Goal: Task Accomplishment & Management: Use online tool/utility

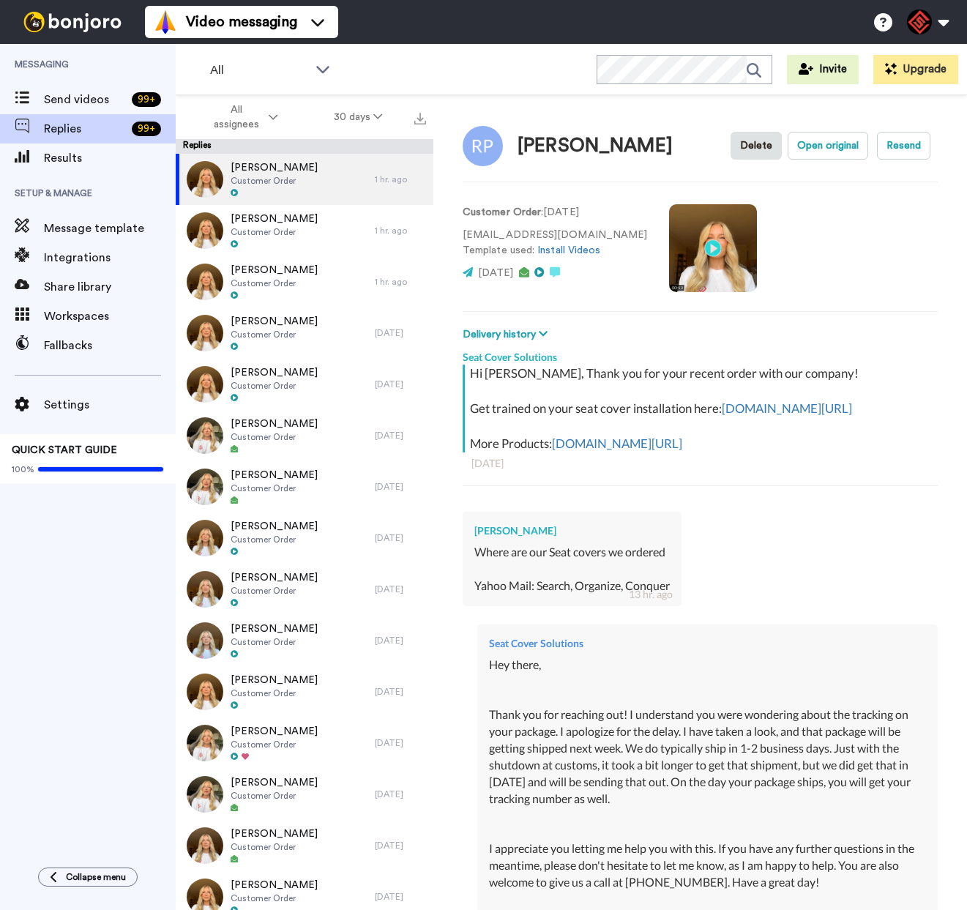
type textarea "x"
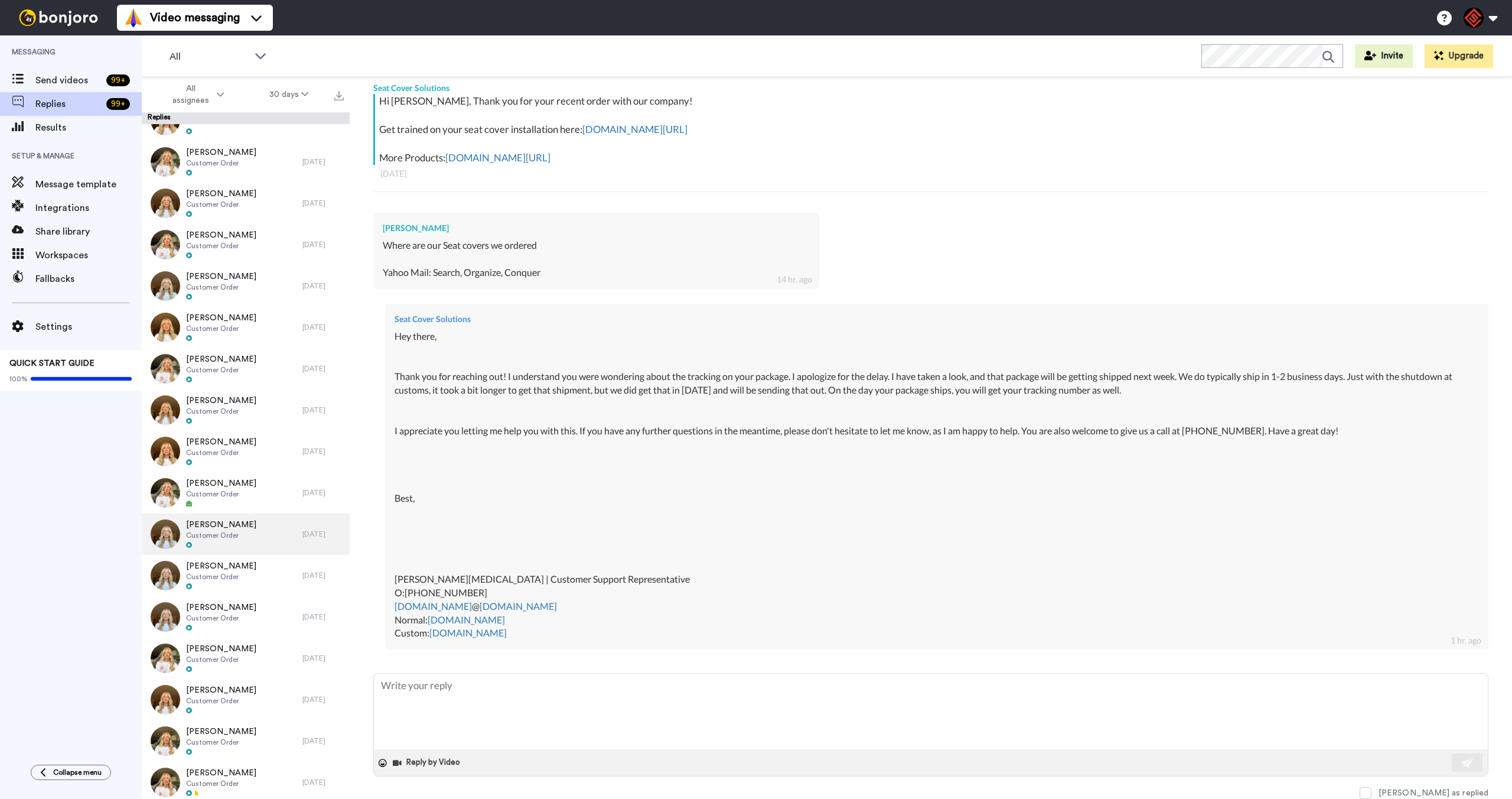
scroll to position [635, 0]
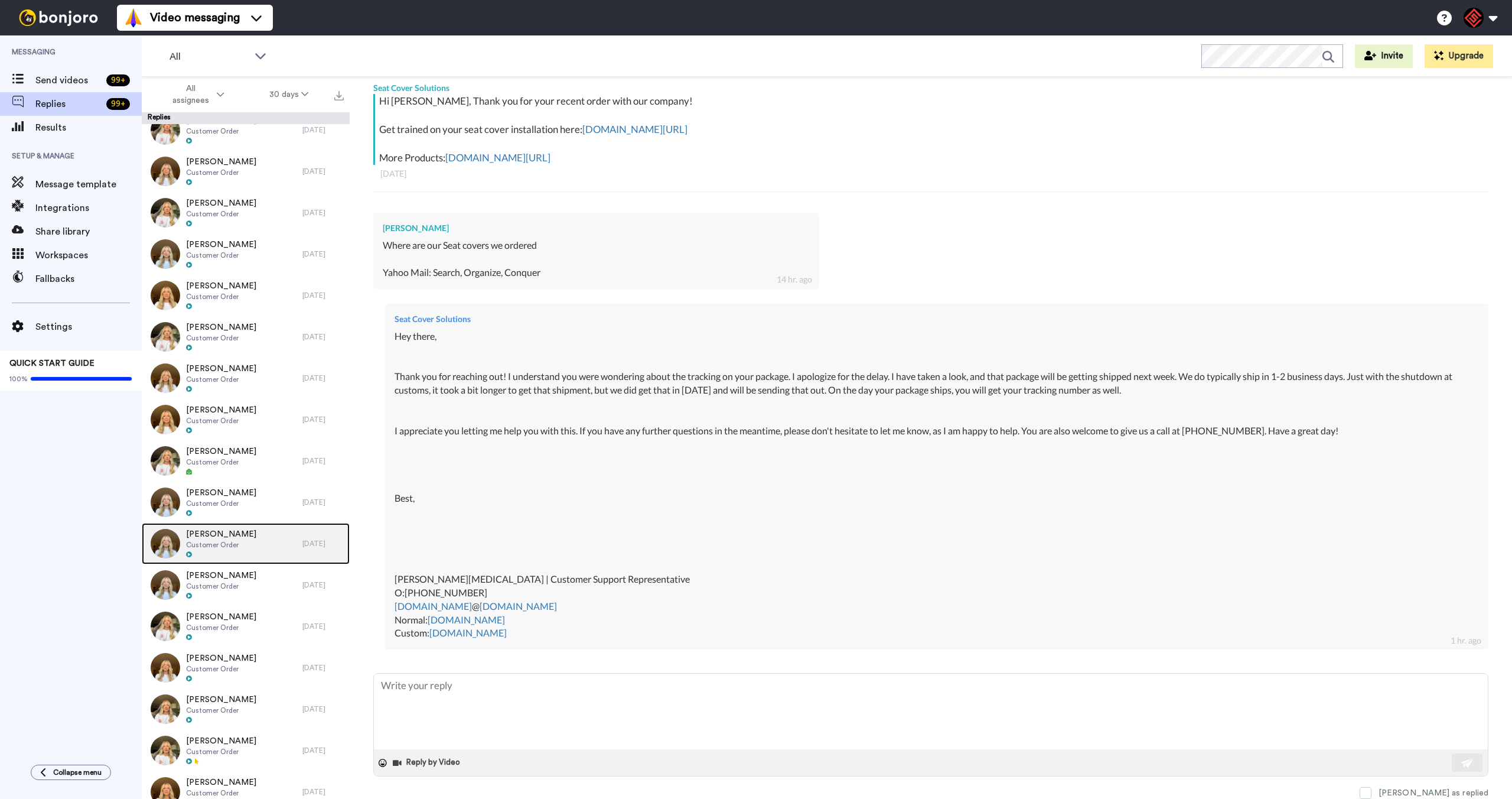
click at [256, 555] on div "[PERSON_NAME] Customer Order" at bounding box center [222, 543] width 161 height 41
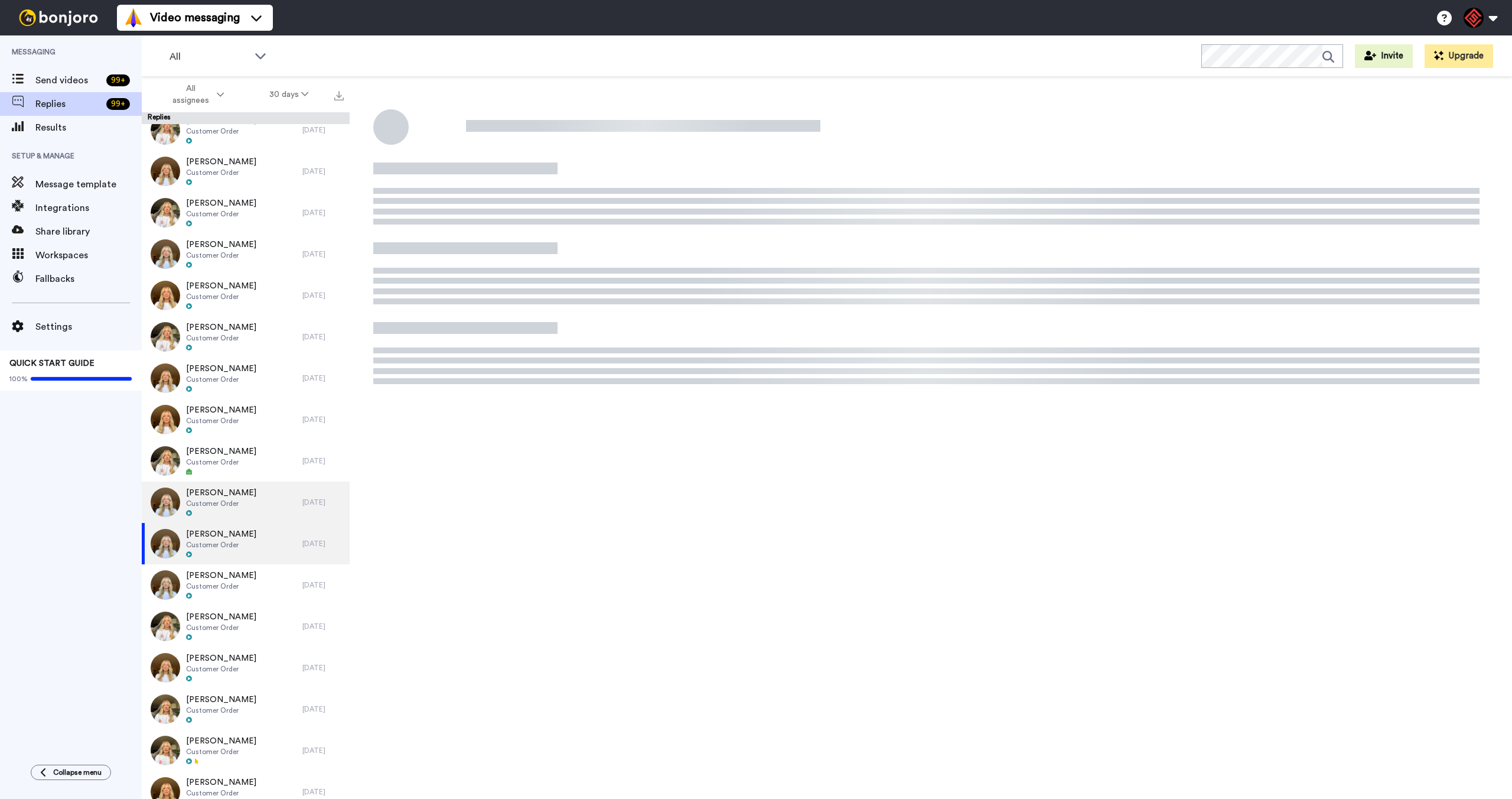
type textarea "x"
